Goal: Find specific page/section: Find specific page/section

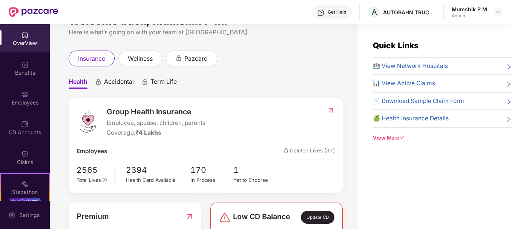
scroll to position [22, 0]
click at [248, 178] on div "Yet to Endorse" at bounding box center [254, 180] width 43 height 8
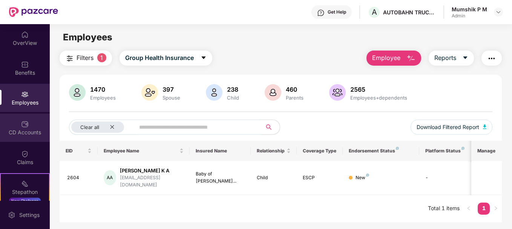
scroll to position [29, 0]
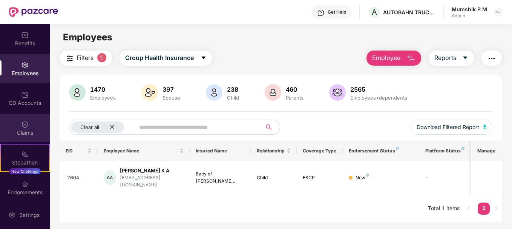
click at [24, 126] on img at bounding box center [25, 125] width 8 height 8
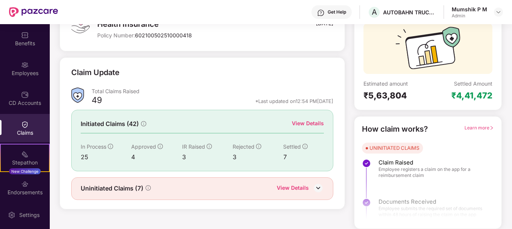
scroll to position [66, 0]
click at [318, 189] on img at bounding box center [318, 187] width 11 height 11
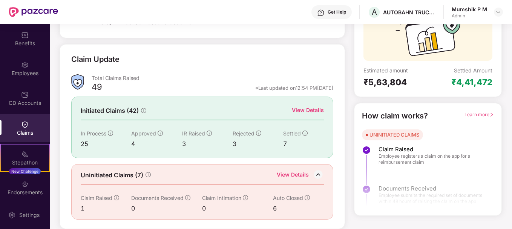
scroll to position [0, 0]
